Goal: Transaction & Acquisition: Purchase product/service

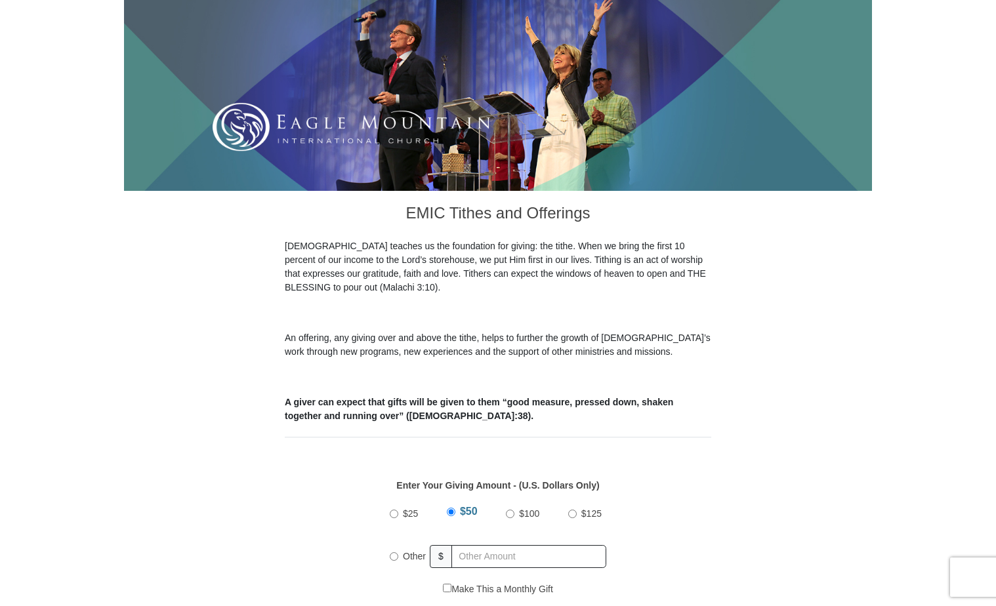
scroll to position [262, 0]
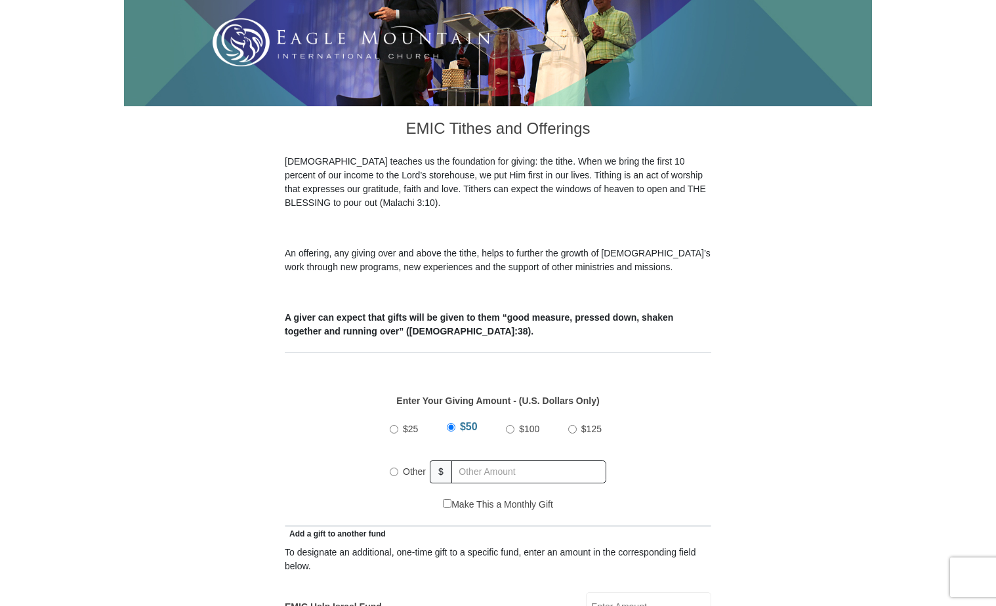
click at [395, 468] on input "Other" at bounding box center [394, 472] width 9 height 9
radio input "true"
type input "387.00"
type input "100.00"
type input "Margaret"
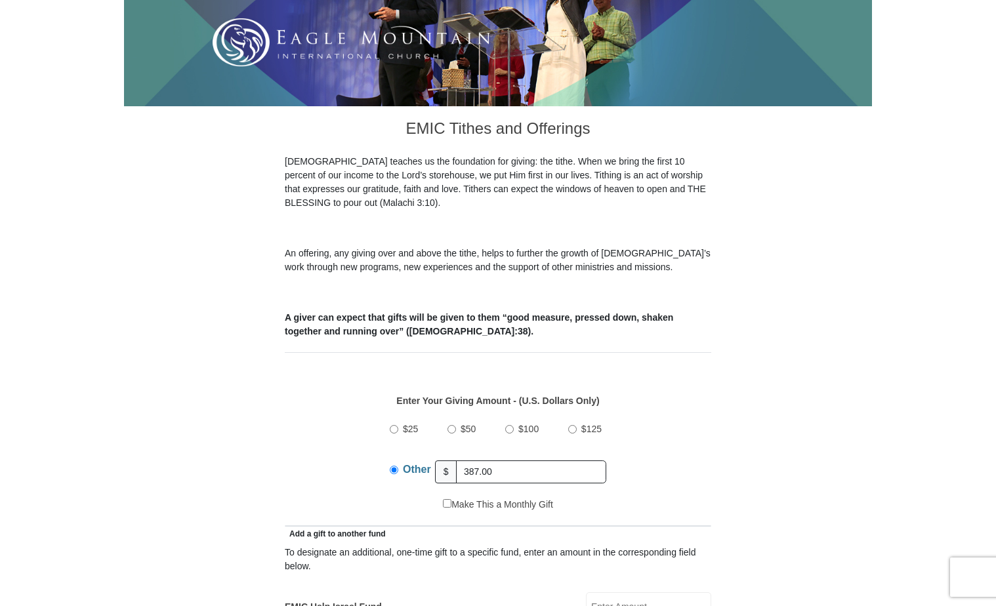
type input "L'Hoste"
type input "lhostepeggy@gmail.com"
type input "324 Fairhaven Dr"
type input "Grand Prairie"
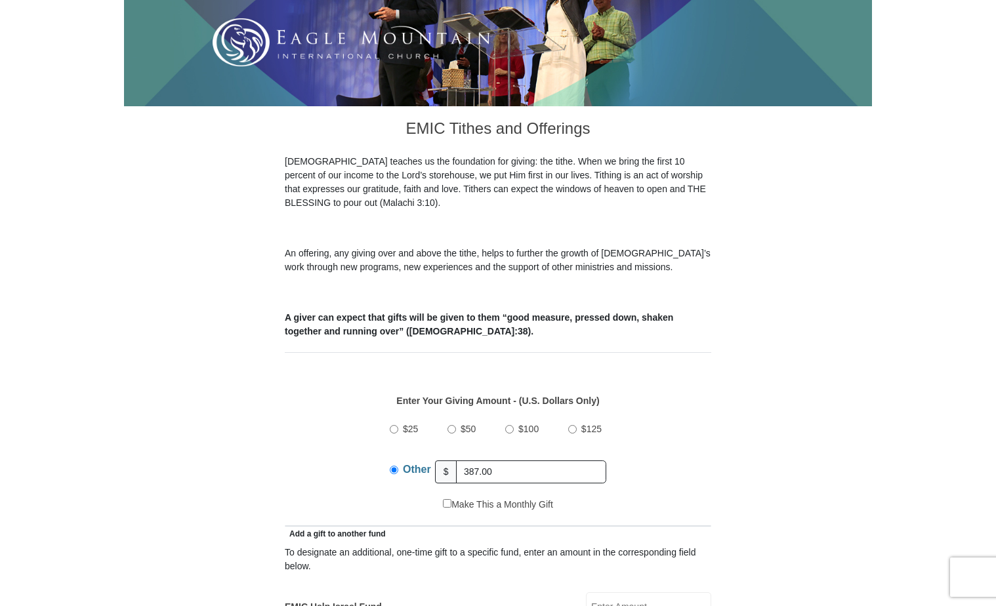
select select "TX"
type input "75050"
type input "9723338869"
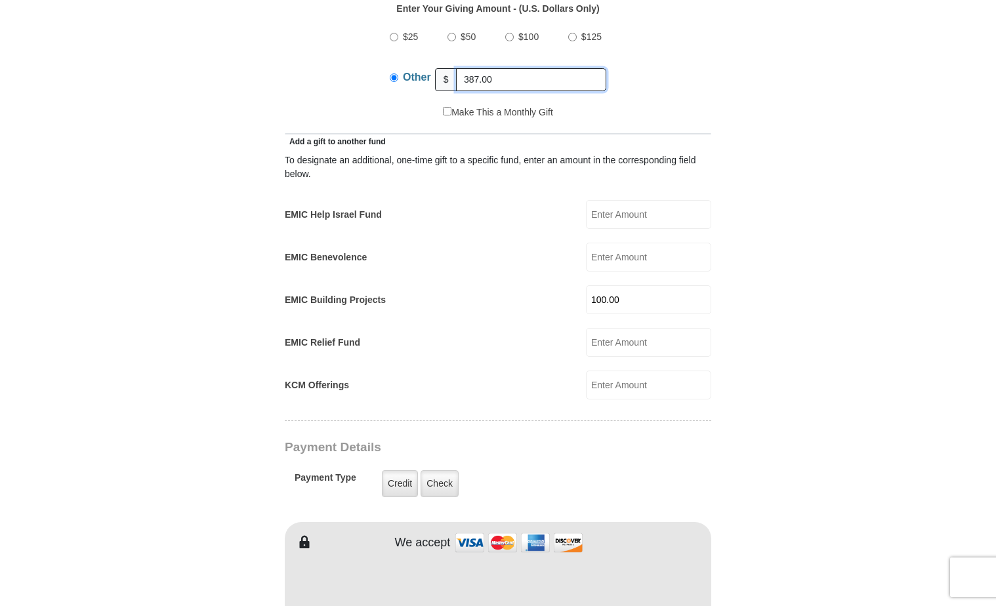
scroll to position [656, 0]
click at [440, 469] on label "Check" at bounding box center [439, 482] width 38 height 27
click at [0, 0] on input "Check" at bounding box center [0, 0] width 0 height 0
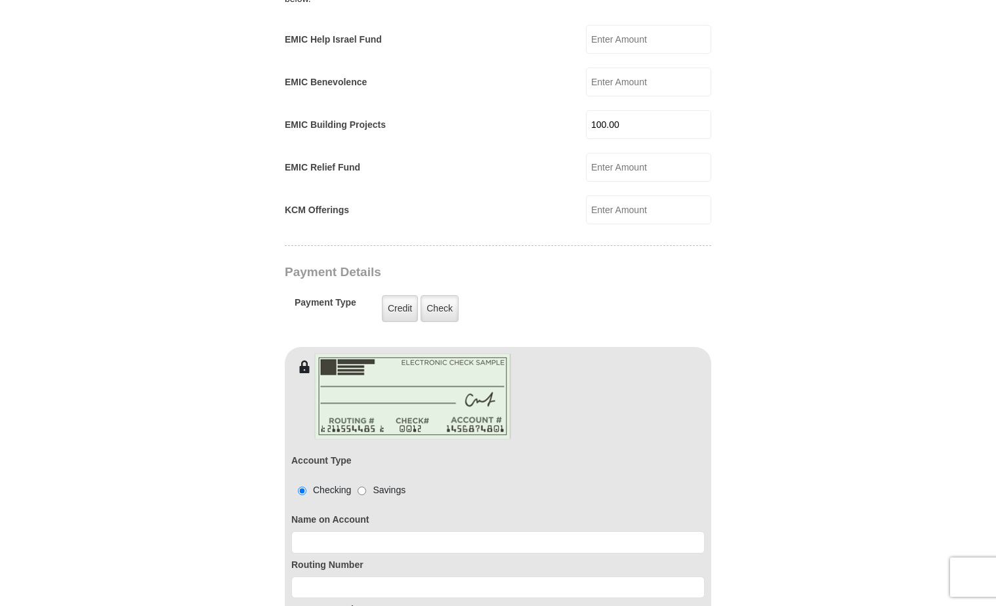
scroll to position [853, 0]
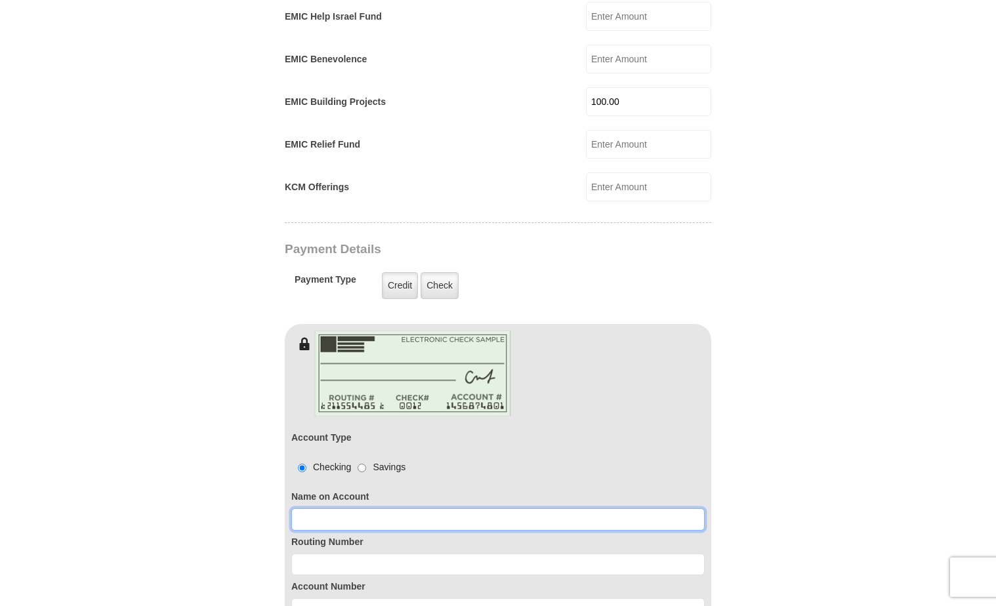
click at [525, 508] on input at bounding box center [497, 519] width 413 height 22
type input "Margaret A L'Hoste"
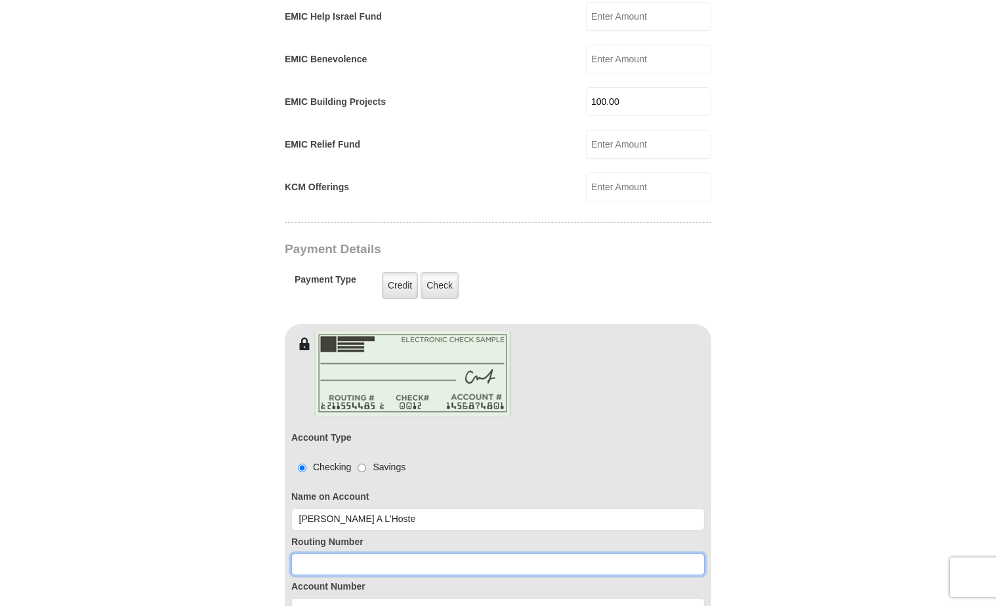
click at [573, 554] on input at bounding box center [497, 565] width 413 height 22
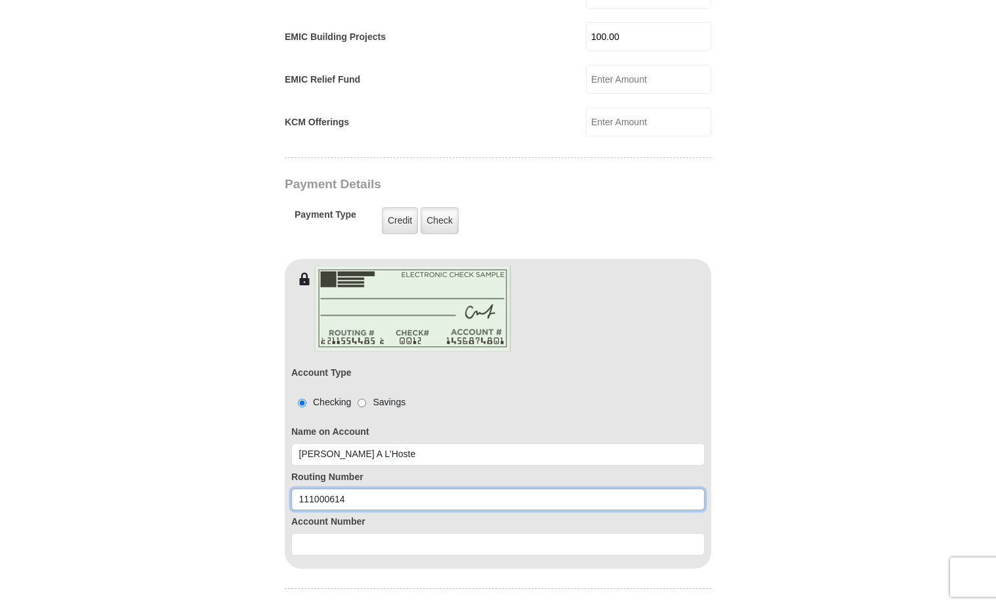
scroll to position [918, 0]
type input "111000614"
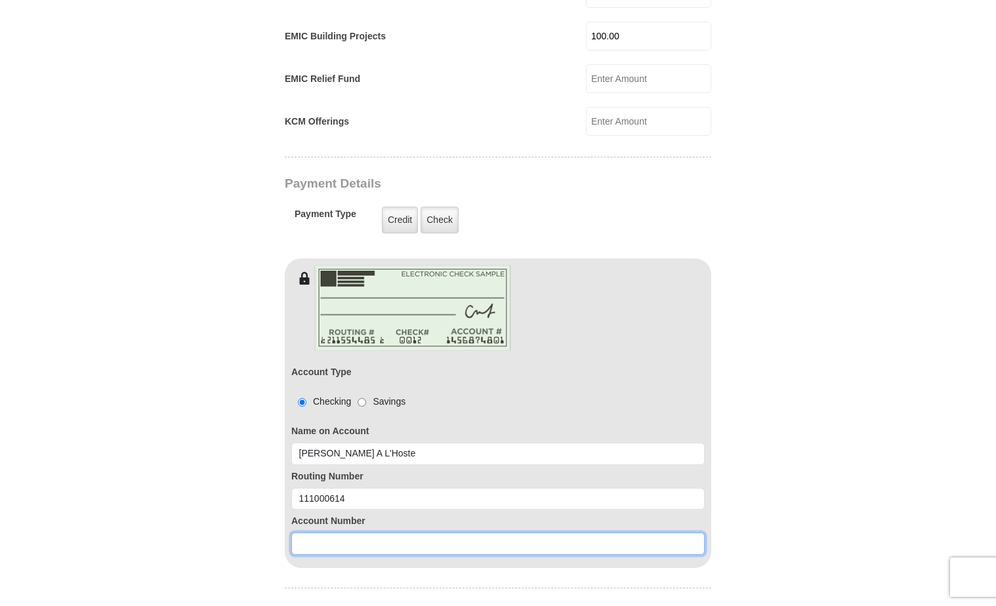
click at [570, 533] on input at bounding box center [497, 544] width 413 height 22
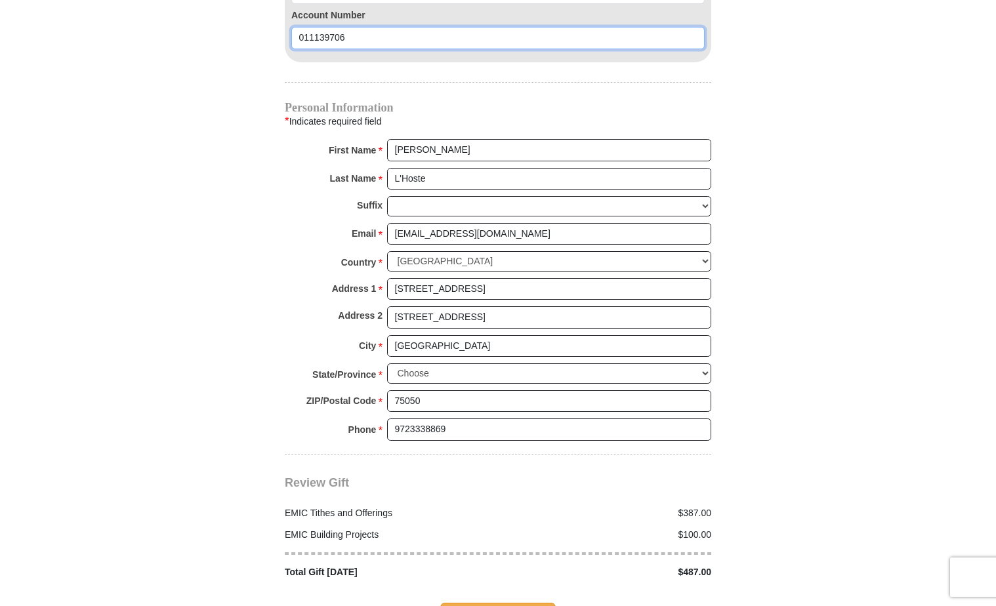
scroll to position [1443, 0]
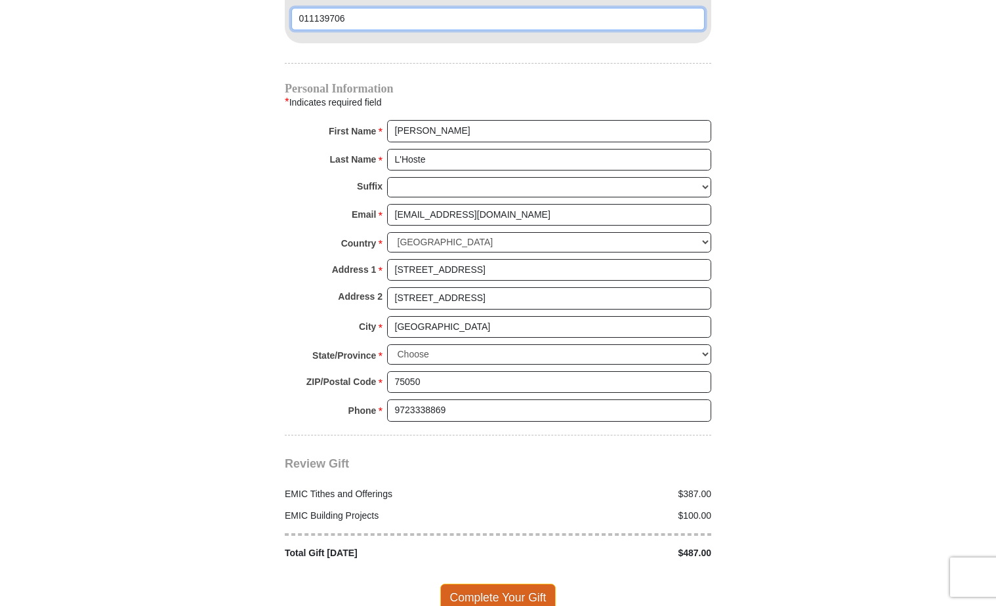
type input "011139706"
click at [506, 584] on span "Complete Your Gift" at bounding box center [498, 598] width 116 height 28
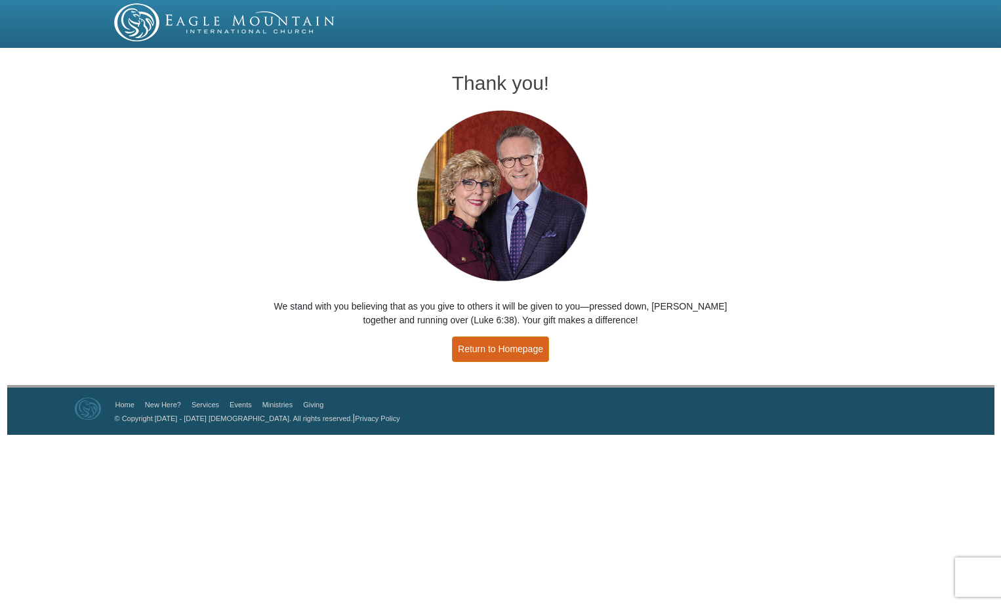
click at [497, 349] on link "Return to Homepage" at bounding box center [500, 350] width 97 height 26
